Goal: Information Seeking & Learning: Learn about a topic

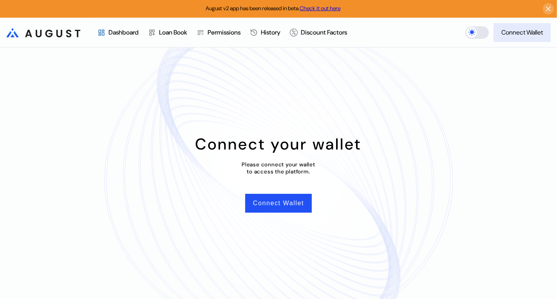
click at [514, 31] on div "Connect Wallet" at bounding box center [523, 32] width 42 height 8
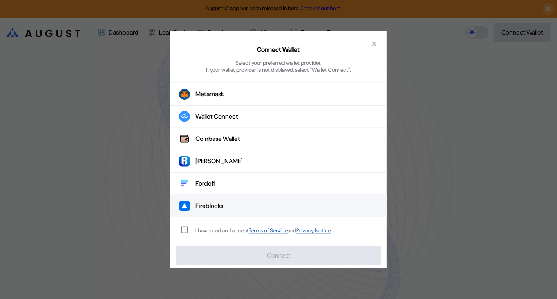
click at [238, 198] on button "Fireblocks" at bounding box center [278, 206] width 216 height 22
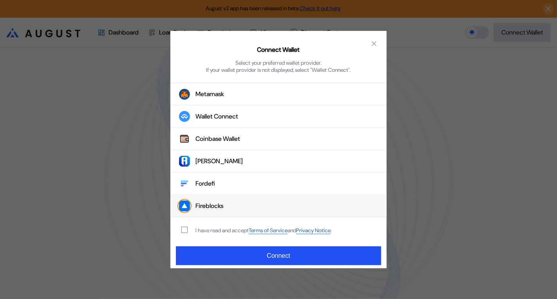
click at [210, 225] on div "I have read and accept Terms of Service and Privacy Notice ." at bounding box center [254, 230] width 169 height 26
click at [210, 230] on div "I have read and accept Terms of Service and Privacy Notice ." at bounding box center [264, 230] width 136 height 7
click at [186, 227] on span "modal" at bounding box center [184, 229] width 5 height 5
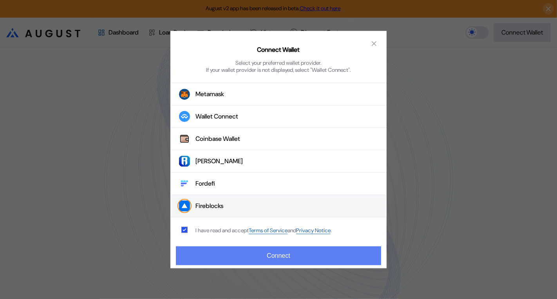
click at [205, 253] on button "Connect" at bounding box center [278, 255] width 205 height 19
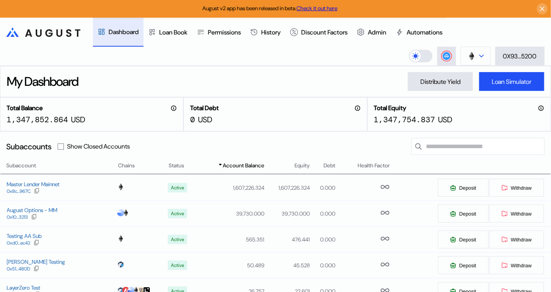
click at [473, 54] on img at bounding box center [471, 56] width 9 height 9
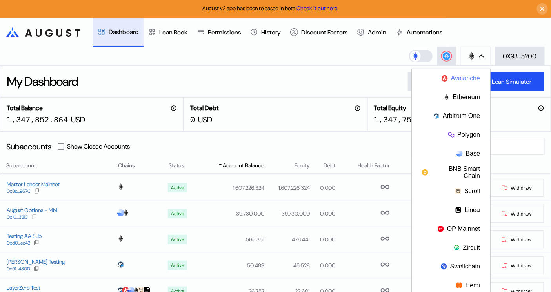
click at [465, 82] on button "Avalanche" at bounding box center [451, 78] width 78 height 19
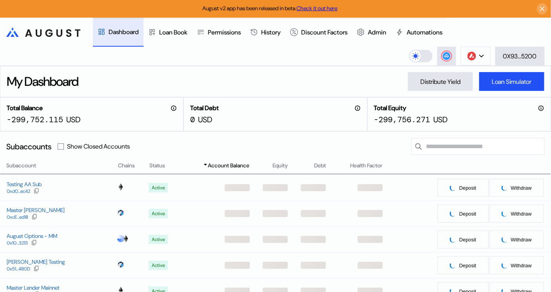
click at [328, 73] on div "My Dashboard Distribute Yield Loan Simulator" at bounding box center [275, 81] width 551 height 31
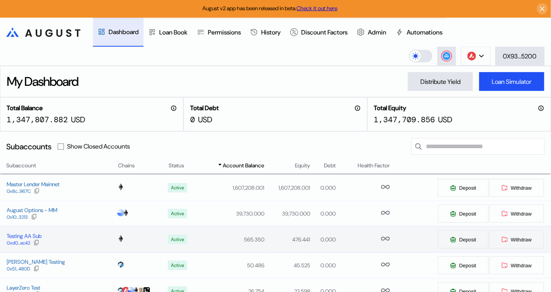
click at [32, 238] on div "Testing AA Sub" at bounding box center [24, 235] width 35 height 7
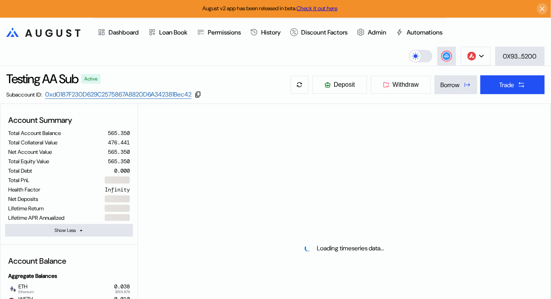
select select "*"
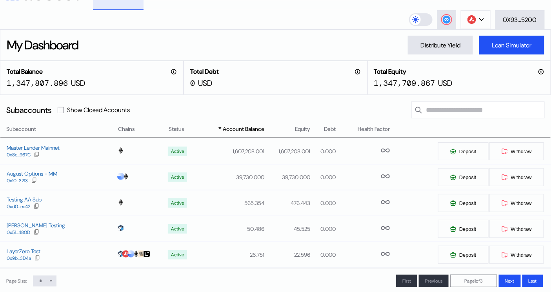
scroll to position [38, 0]
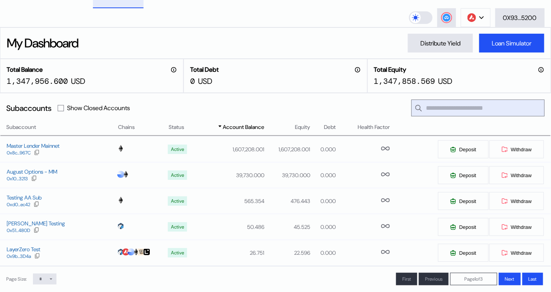
click at [468, 113] on input "text" at bounding box center [477, 108] width 133 height 17
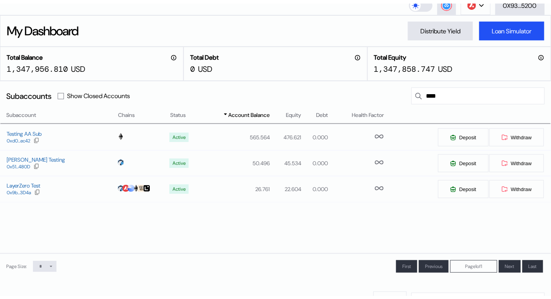
scroll to position [57, 0]
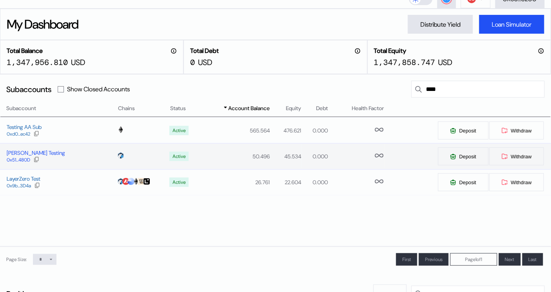
type input "****"
click at [65, 154] on div "Chris Gammaswap Testing" at bounding box center [36, 152] width 58 height 7
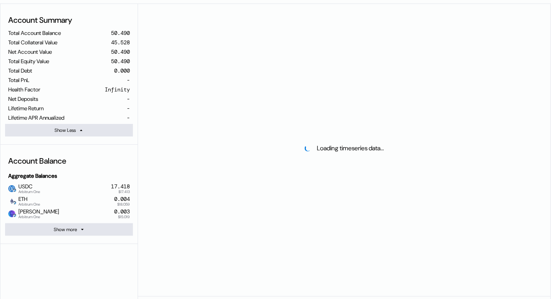
scroll to position [100, 0]
select select "*"
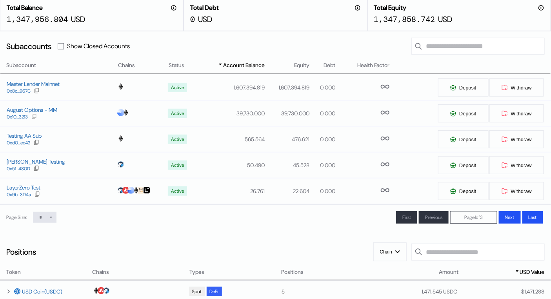
scroll to position [57, 0]
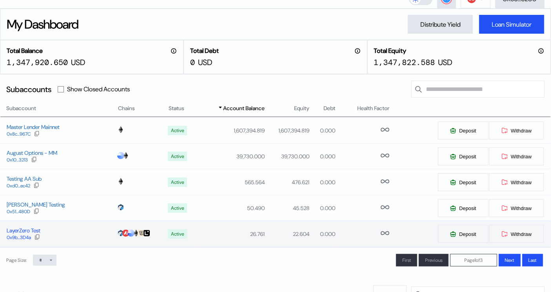
click at [20, 229] on div "LayerZero Test" at bounding box center [24, 230] width 34 height 7
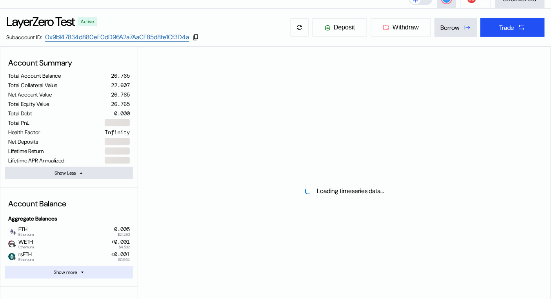
click at [75, 273] on div "Show more" at bounding box center [65, 272] width 23 height 6
select select "*"
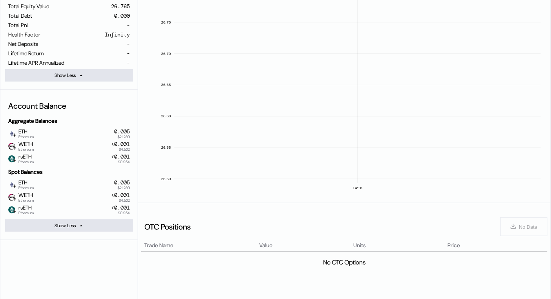
scroll to position [162, 0]
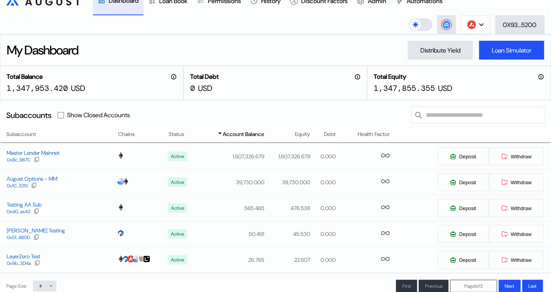
scroll to position [31, 0]
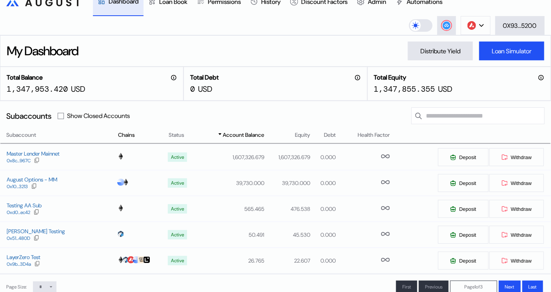
click at [123, 136] on span "Chains" at bounding box center [126, 135] width 17 height 8
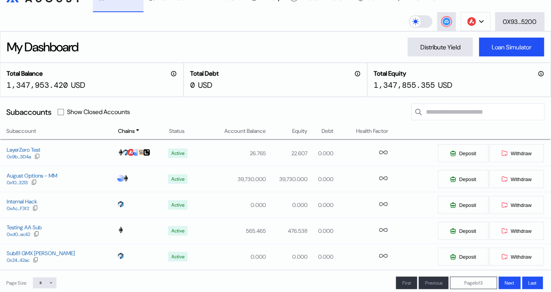
scroll to position [33, 0]
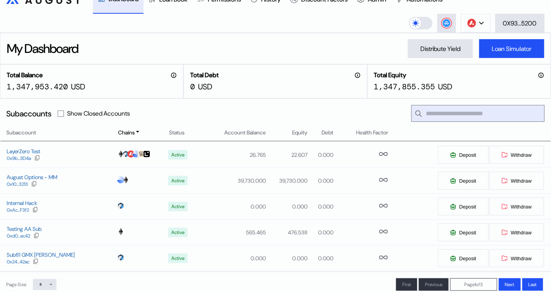
click at [451, 110] on input "text" at bounding box center [477, 113] width 133 height 17
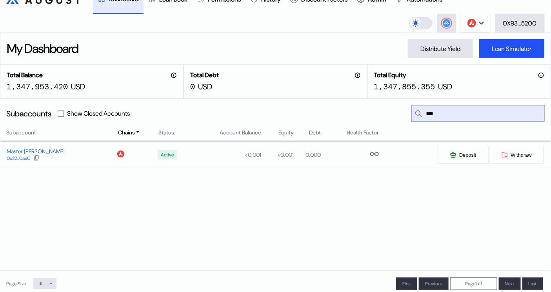
click at [437, 112] on input "***" at bounding box center [477, 113] width 133 height 17
type input "**"
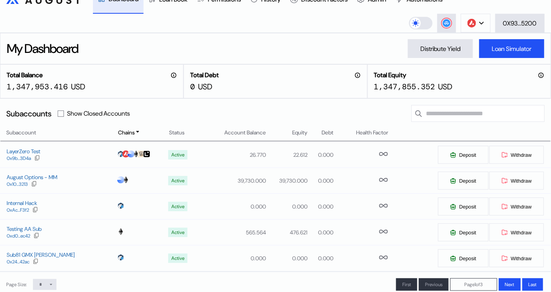
click at [256, 128] on div "Subaccounts Show Closed Accounts" at bounding box center [275, 113] width 551 height 30
click at [256, 128] on td "Account Balance" at bounding box center [232, 132] width 68 height 9
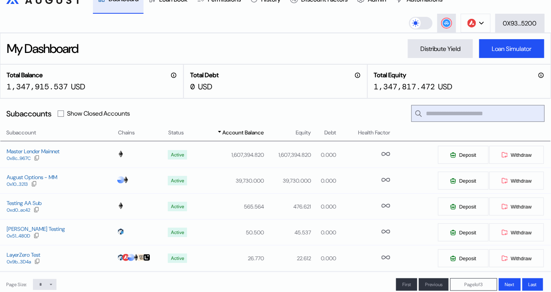
scroll to position [40, 0]
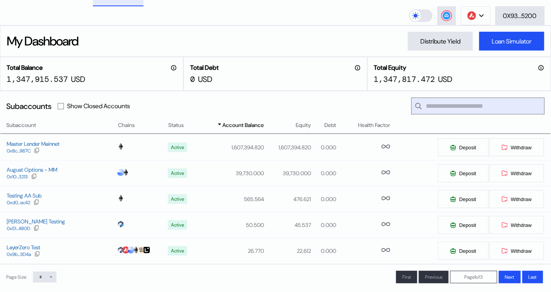
click at [469, 109] on input "text" at bounding box center [477, 106] width 133 height 17
click at [481, 106] on input "text" at bounding box center [477, 106] width 133 height 17
click at [123, 86] on div "Total Balance 1,347,915.537 USD" at bounding box center [91, 74] width 183 height 34
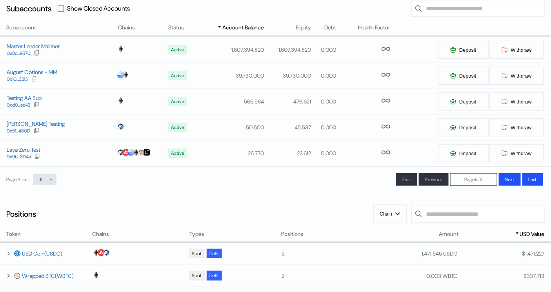
scroll to position [139, 0]
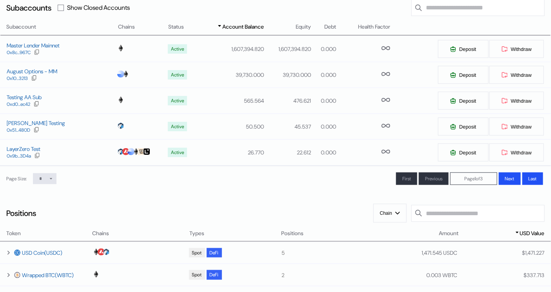
click at [53, 181] on icon at bounding box center [51, 178] width 5 height 5
select select "**"
click at [34, 184] on select "* ** **" at bounding box center [45, 178] width 24 height 11
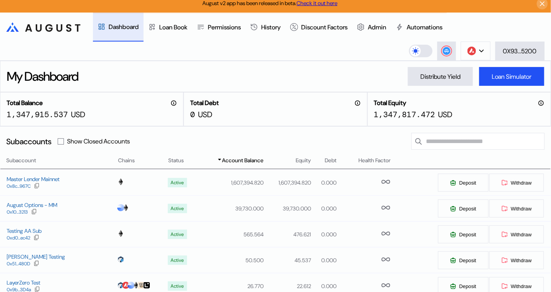
scroll to position [0, 0]
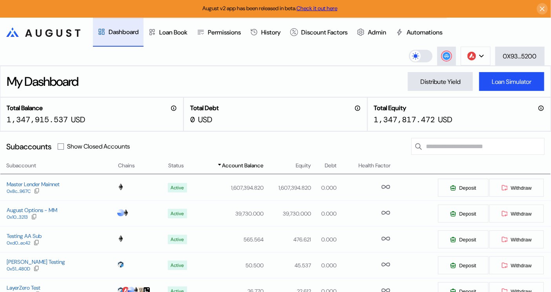
click at [464, 116] on div "Total Equity 1,347,817.472 USD" at bounding box center [458, 114] width 183 height 34
click at [481, 146] on input "text" at bounding box center [477, 146] width 133 height 17
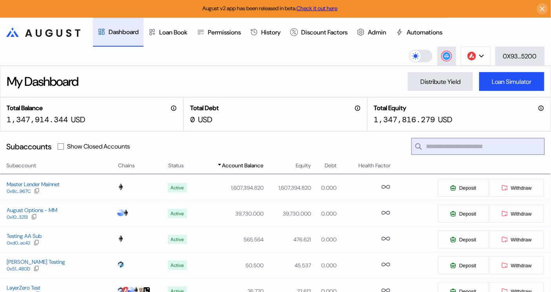
click at [430, 141] on input "text" at bounding box center [477, 146] width 133 height 17
paste input "**********"
type input "**********"
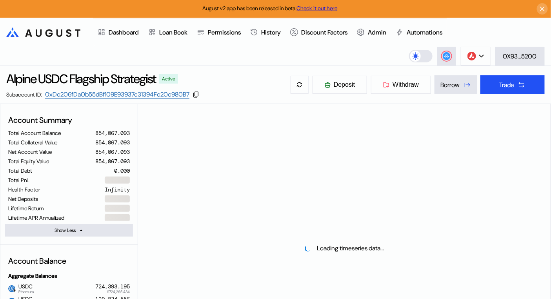
select select "*"
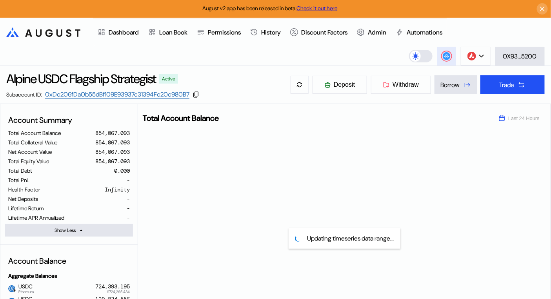
click at [450, 56] on div at bounding box center [446, 55] width 9 height 9
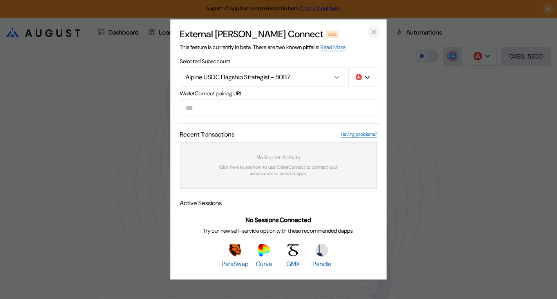
click at [370, 31] on icon "close modal" at bounding box center [374, 32] width 8 height 8
